Goal: Task Accomplishment & Management: Complete application form

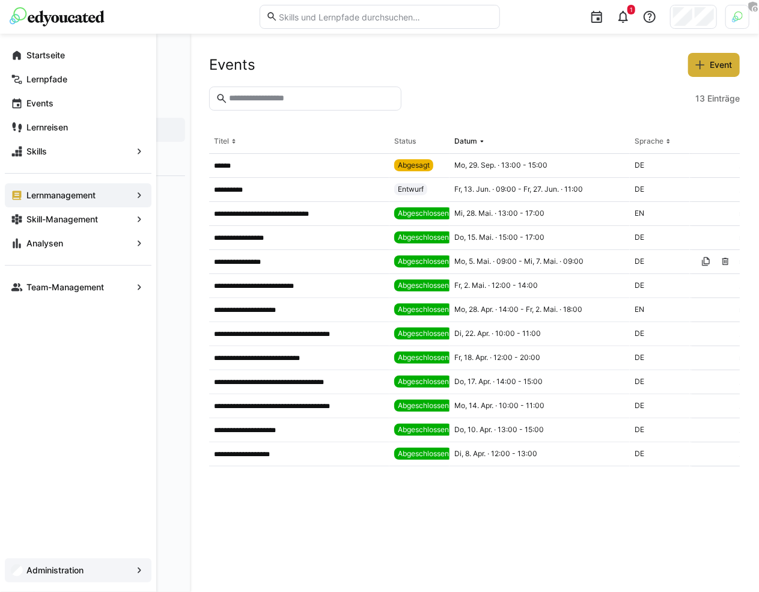
click at [80, 562] on div "Administration" at bounding box center [78, 570] width 147 height 24
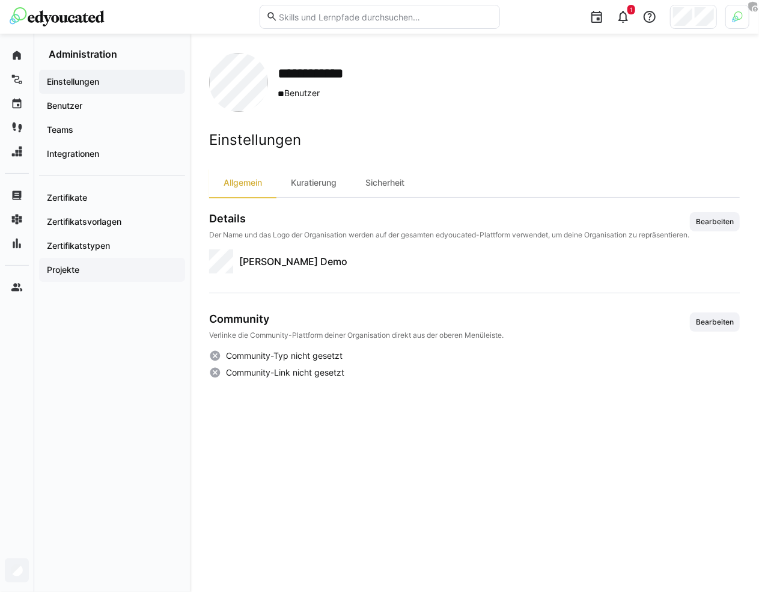
click at [102, 266] on span "Projekte" at bounding box center [112, 270] width 134 height 12
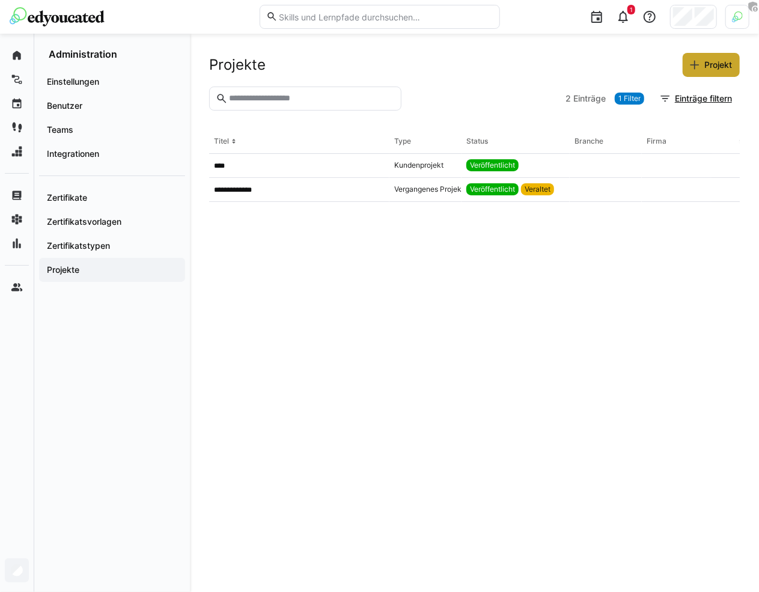
click at [713, 73] on span "Projekt" at bounding box center [711, 65] width 57 height 24
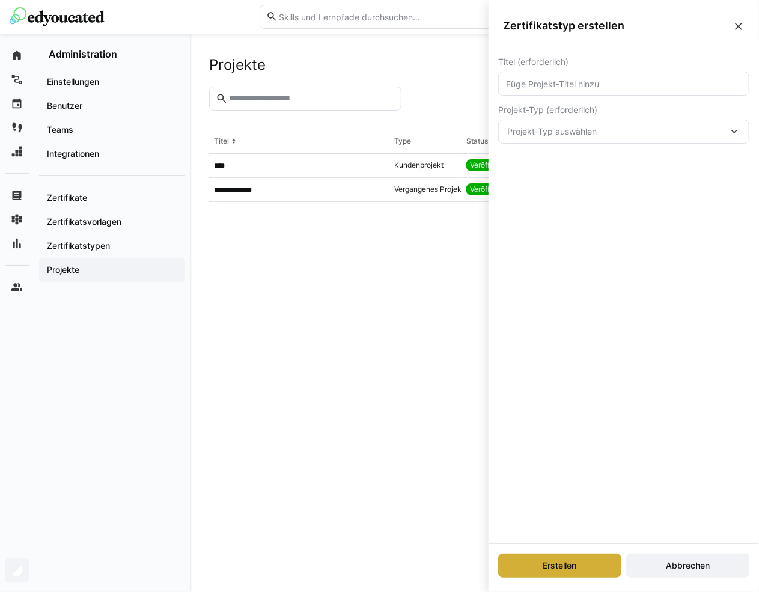
click at [550, 83] on input "text" at bounding box center [624, 83] width 238 height 11
type input "test 2"
click at [557, 132] on span "Projekt-Typ auswählen" at bounding box center [617, 132] width 221 height 12
click at [570, 416] on div "Titel (erforderlich) test 2 Projekt-Typ (erforderlich) Projekt-Typ auswählen Ku…" at bounding box center [624, 295] width 270 height 496
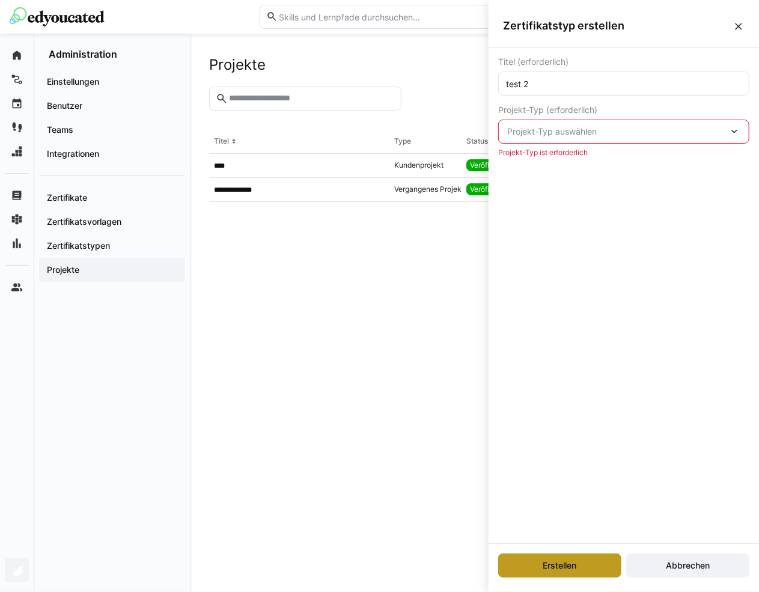
click at [542, 576] on span "Erstellen" at bounding box center [559, 566] width 123 height 24
click at [625, 129] on span "Projekt-Typ auswählen" at bounding box center [617, 132] width 221 height 12
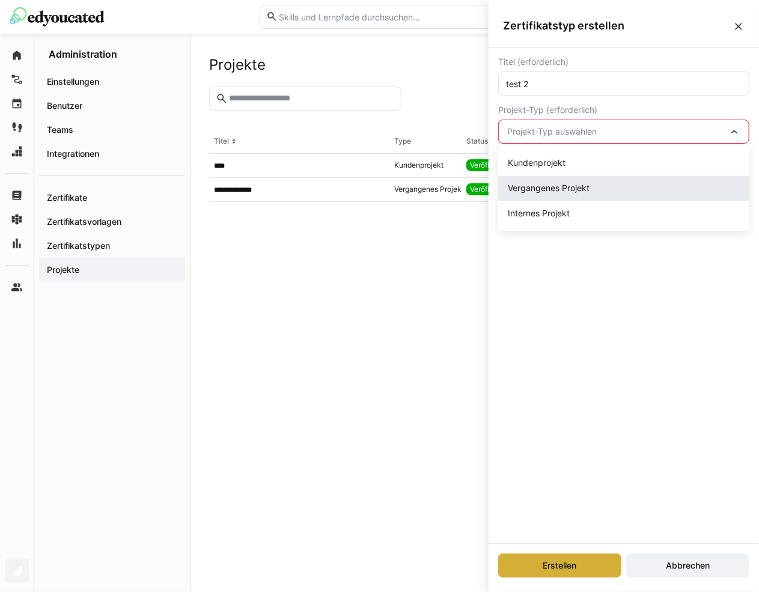
click at [612, 184] on div "Vergangenes Projekt" at bounding box center [624, 189] width 232 height 12
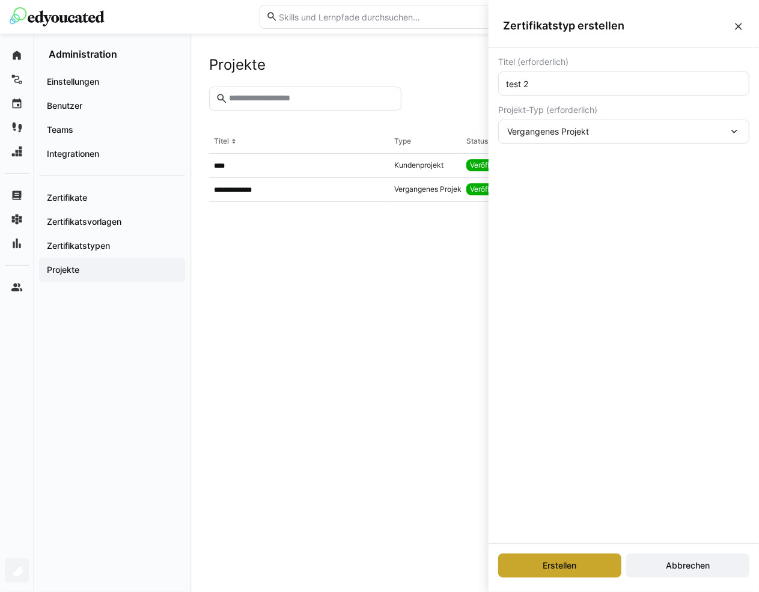
click at [549, 566] on span "Erstellen" at bounding box center [559, 566] width 37 height 12
